Goal: Find specific page/section: Find specific page/section

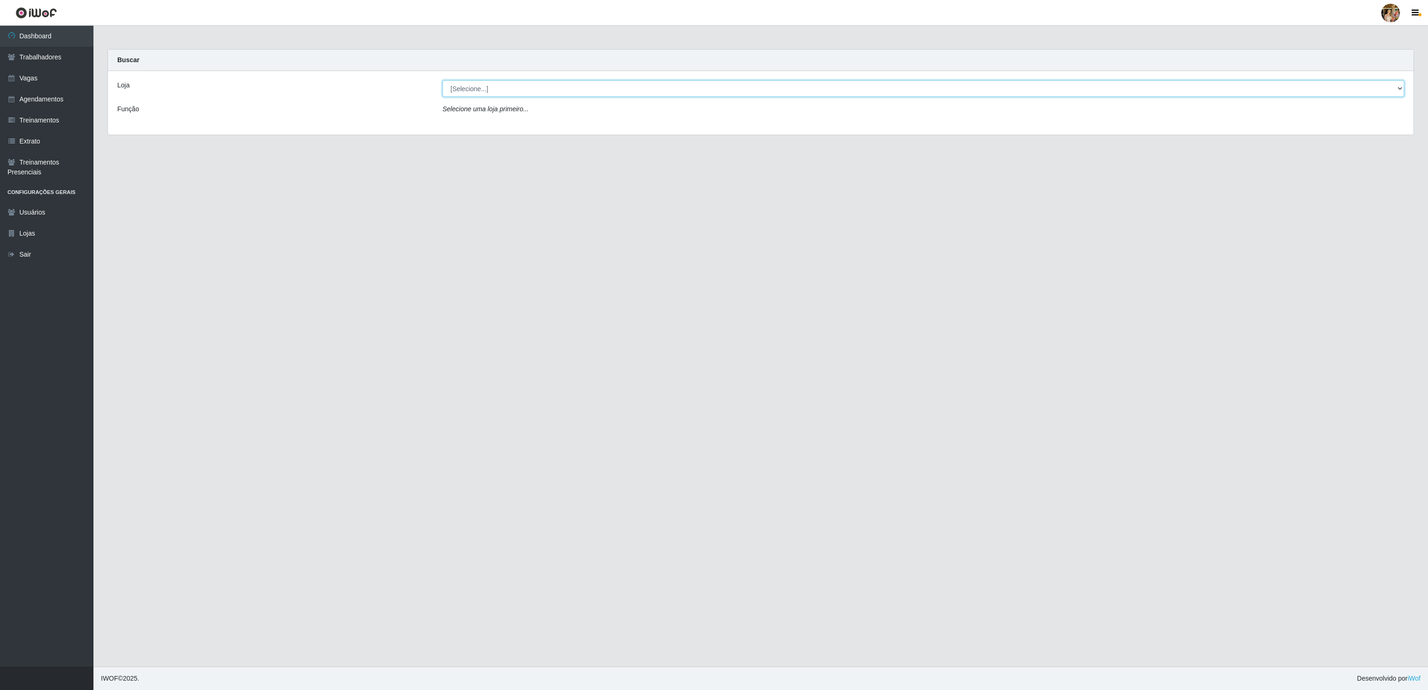
click at [490, 97] on select "[Selecione...] Atacado Vem - [GEOGRAPHIC_DATA] 30 Laranjeiras Velha Atacado Vem…" at bounding box center [922, 88] width 961 height 16
click at [442, 81] on select "[Selecione...] Atacado Vem - [GEOGRAPHIC_DATA] 30 Laranjeiras Velha Atacado Vem…" at bounding box center [922, 88] width 961 height 16
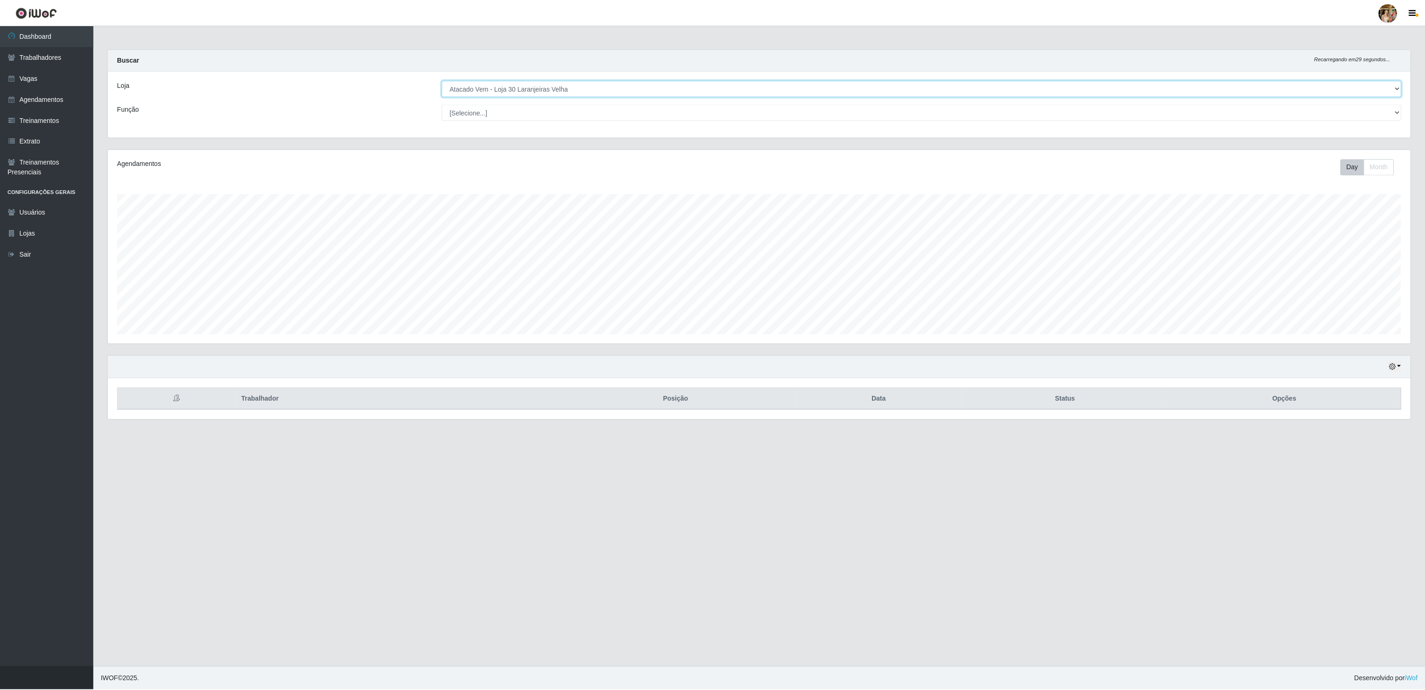
scroll to position [194, 1304]
click at [495, 92] on select "[Selecione...] Atacado Vem - [GEOGRAPHIC_DATA] 30 Laranjeiras Velha Atacado Vem…" at bounding box center [922, 88] width 961 height 16
click at [442, 81] on select "[Selecione...] Atacado Vem - [GEOGRAPHIC_DATA] 30 Laranjeiras Velha Atacado Vem…" at bounding box center [922, 88] width 961 height 16
drag, startPoint x: 534, startPoint y: 87, endPoint x: 533, endPoint y: 93, distance: 6.8
click at [534, 87] on select "[Selecione...] Atacado Vem - [GEOGRAPHIC_DATA] 30 Laranjeiras Velha Atacado Vem…" at bounding box center [922, 88] width 961 height 16
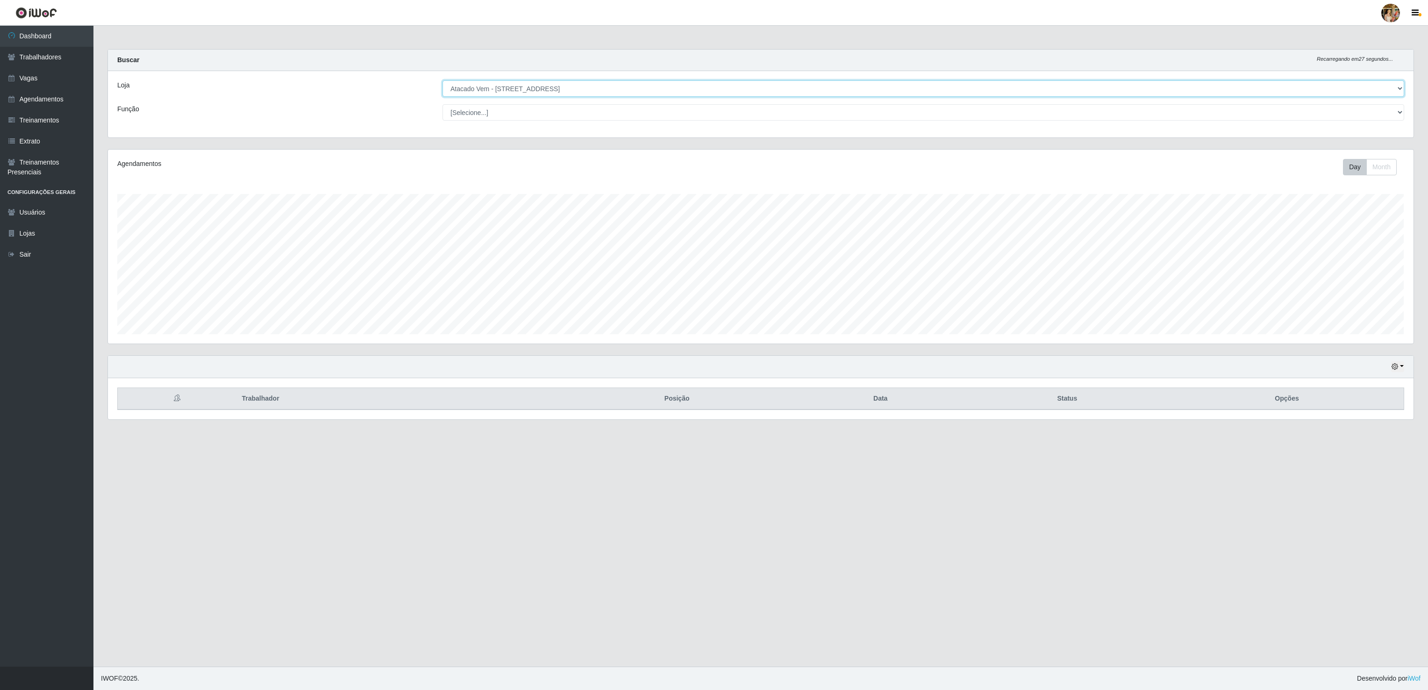
select select "461"
click at [442, 81] on select "[Selecione...] Atacado Vem - [GEOGRAPHIC_DATA] 30 Laranjeiras Velha Atacado Vem…" at bounding box center [922, 88] width 961 height 16
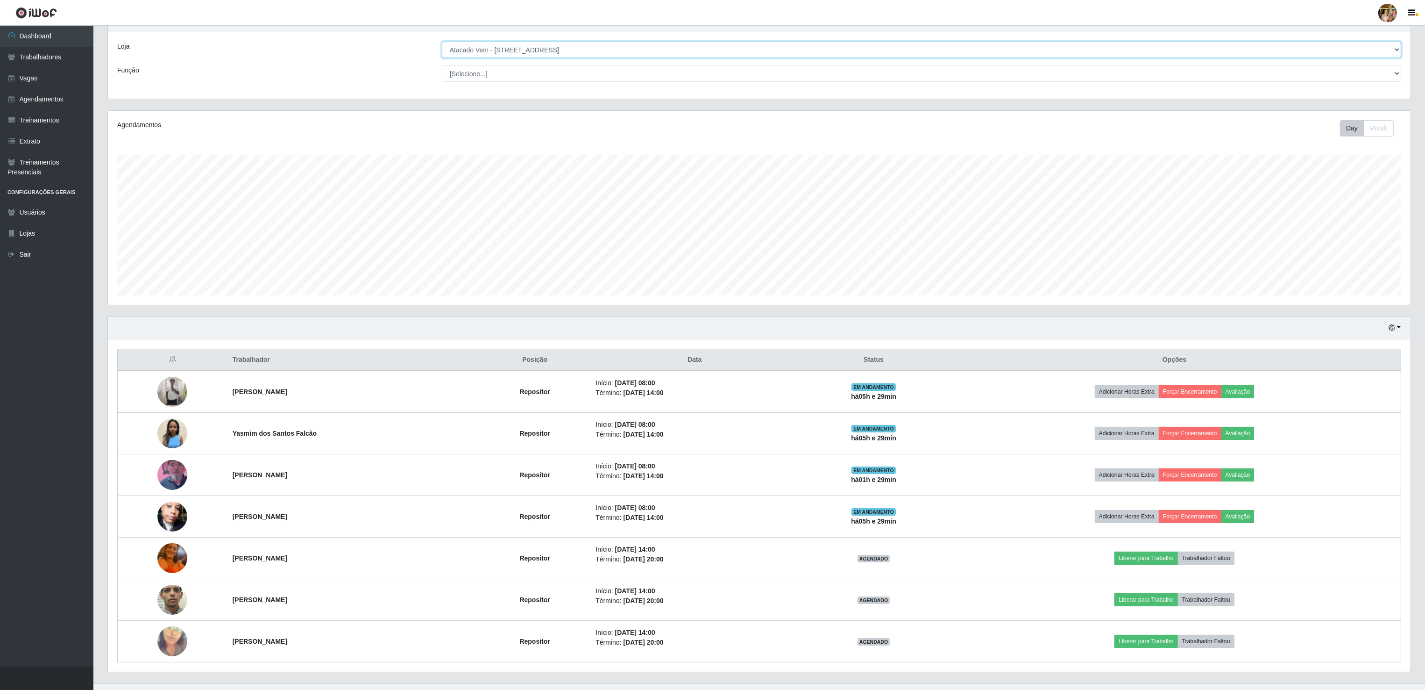
scroll to position [60, 0]
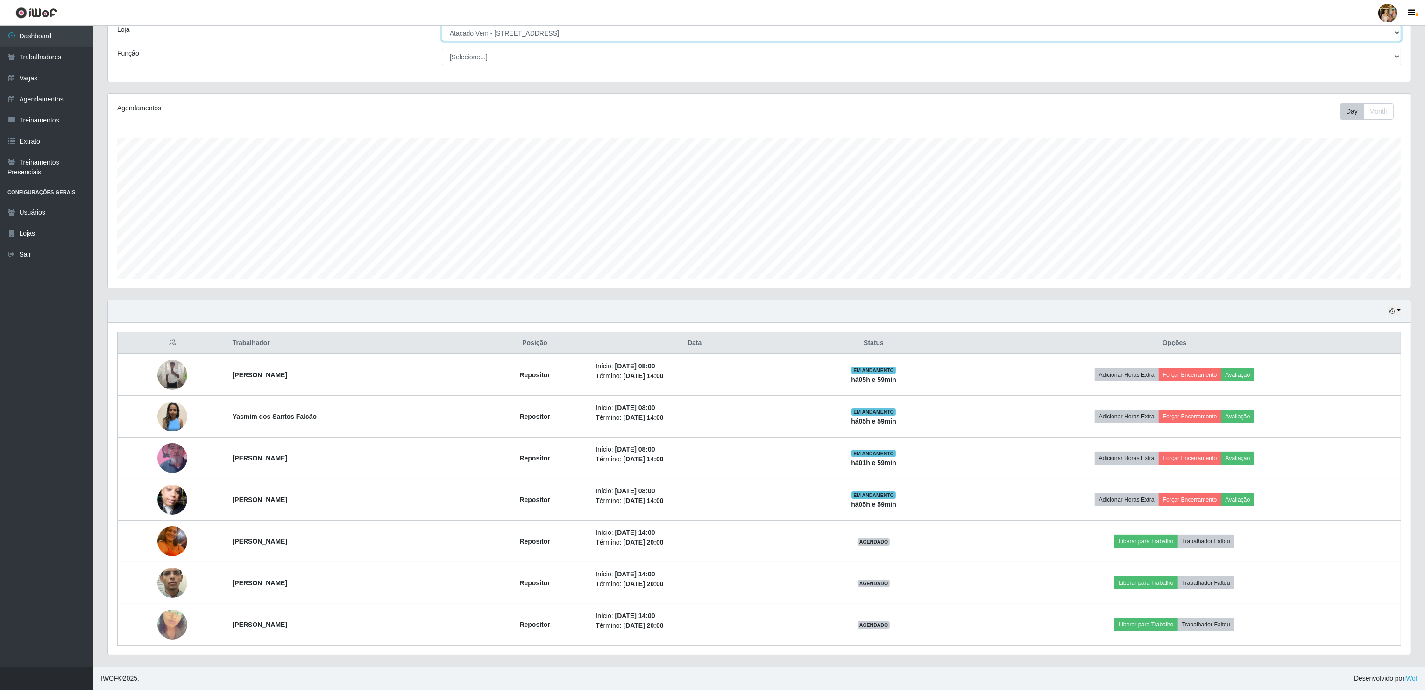
click at [520, 32] on select "[Selecione...] Atacado Vem - [GEOGRAPHIC_DATA] 30 Laranjeiras Velha Atacado Vem…" at bounding box center [922, 33] width 960 height 16
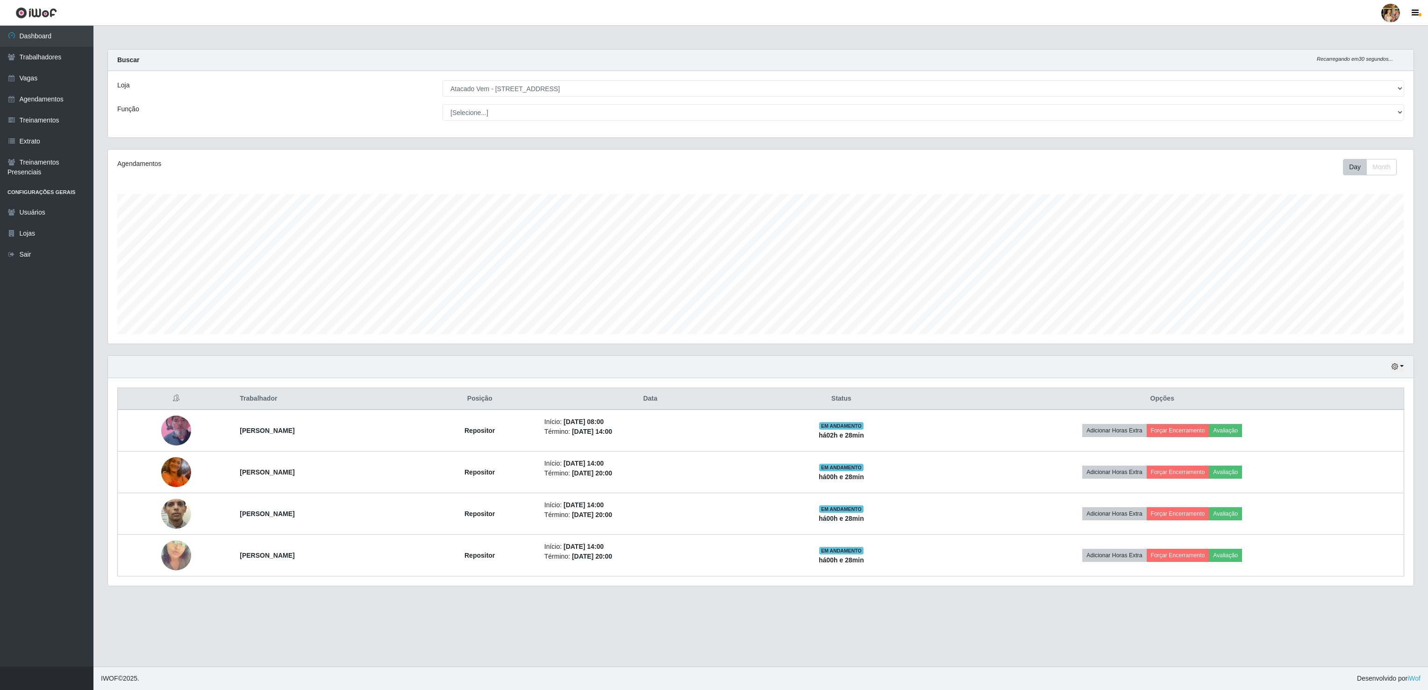
scroll to position [194, 1304]
